Goal: Transaction & Acquisition: Subscribe to service/newsletter

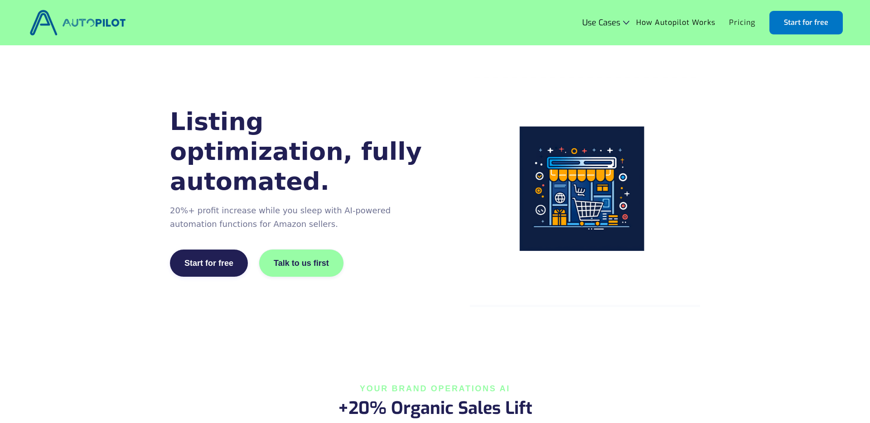
click at [737, 24] on link "Pricing" at bounding box center [742, 22] width 40 height 17
click at [746, 23] on link "Pricing" at bounding box center [742, 22] width 40 height 17
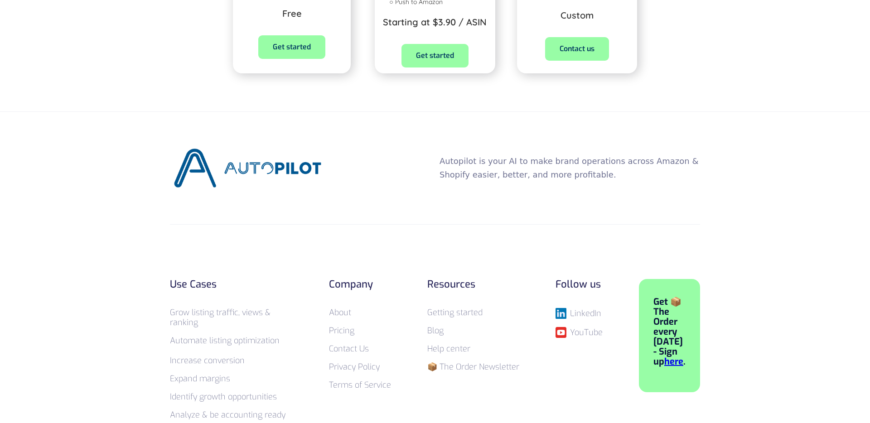
scroll to position [525, 0]
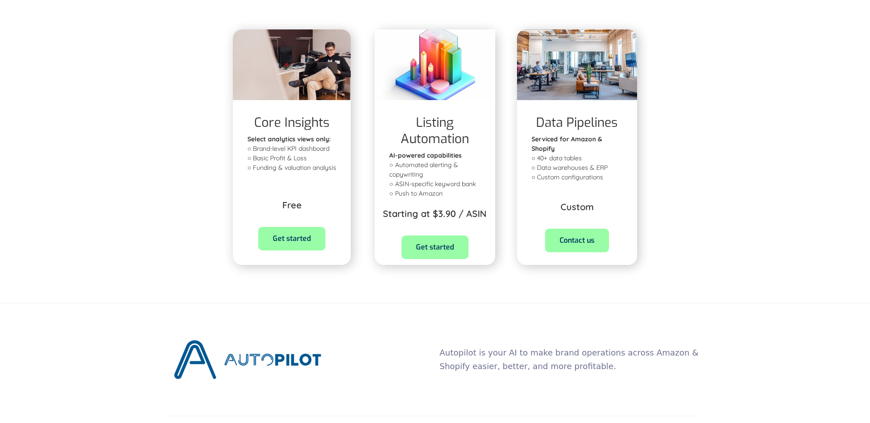
scroll to position [306, 0]
click at [434, 265] on div "Get started" at bounding box center [435, 248] width 104 height 49
click at [478, 215] on p "Starting at $3.90 / ASIN" at bounding box center [435, 213] width 104 height 13
click at [478, 213] on p "Starting at $3.90 / ASIN" at bounding box center [435, 213] width 104 height 13
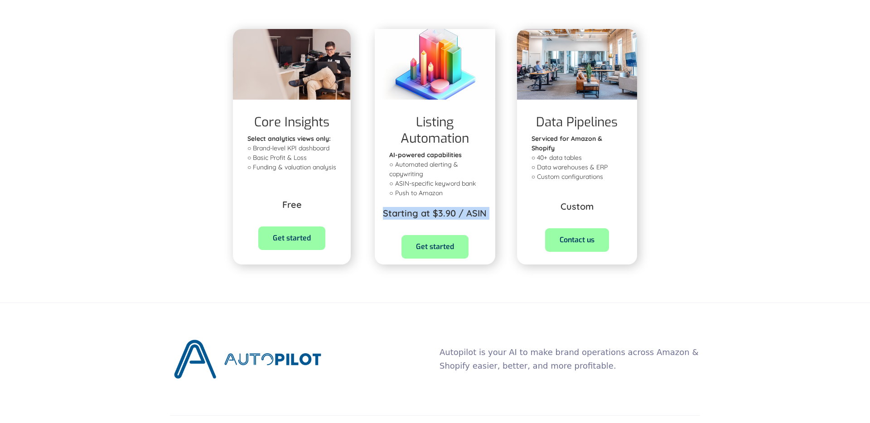
click at [478, 213] on p "Starting at $3.90 / ASIN" at bounding box center [435, 213] width 104 height 13
click at [304, 241] on link "Get started" at bounding box center [291, 239] width 67 height 24
click at [446, 213] on p "Starting at $3.90 / ASIN" at bounding box center [435, 213] width 104 height 13
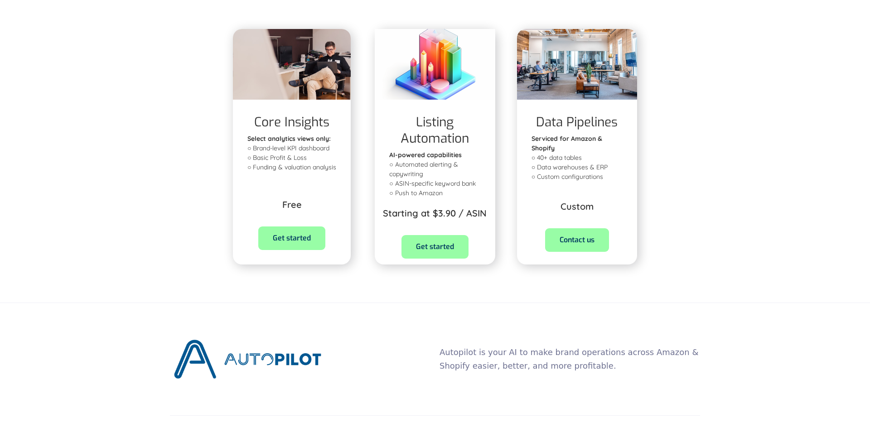
click at [478, 212] on p "Starting at $3.90 / ASIN" at bounding box center [435, 213] width 104 height 13
click at [386, 213] on p "Starting at $3.90 / ASIN" at bounding box center [435, 213] width 104 height 13
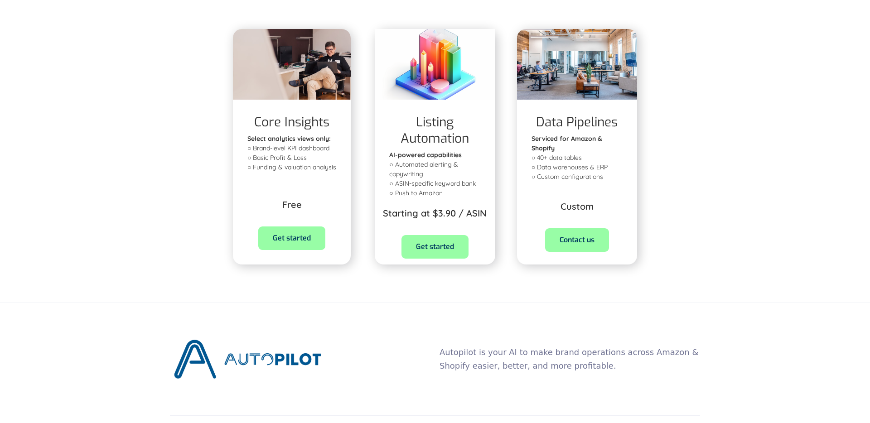
click at [431, 213] on p "Starting at $3.90 / ASIN" at bounding box center [435, 213] width 104 height 13
drag, startPoint x: 590, startPoint y: 58, endPoint x: 548, endPoint y: 56, distance: 42.6
click at [548, 56] on div at bounding box center [577, 64] width 120 height 71
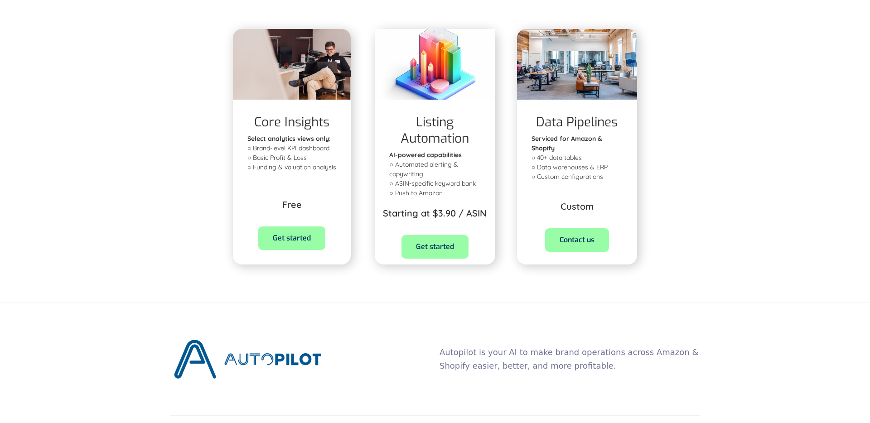
click at [429, 121] on h1 "Listing Automation" at bounding box center [434, 130] width 91 height 33
drag, startPoint x: 429, startPoint y: 121, endPoint x: 436, endPoint y: 132, distance: 13.7
click at [436, 132] on h1 "Listing Automation" at bounding box center [434, 130] width 91 height 33
click at [779, 150] on div "Listing optimization starting at $3.90 per ASIN. A lasting profit lift from you…" at bounding box center [435, 19] width 870 height 561
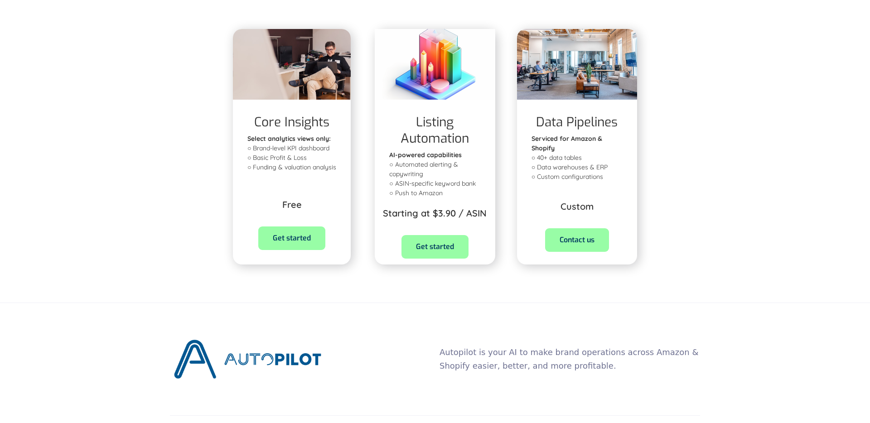
click at [431, 247] on link "Get started" at bounding box center [435, 247] width 67 height 24
